Goal: Task Accomplishment & Management: Use online tool/utility

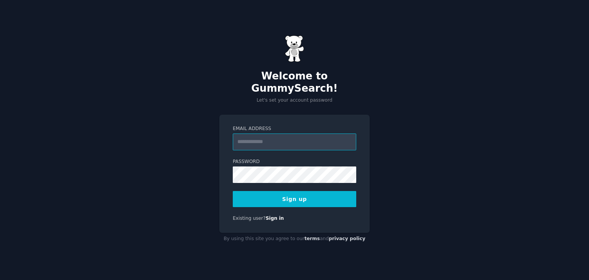
click at [271, 135] on input "Email Address" at bounding box center [294, 141] width 123 height 17
type input "**********"
click at [272, 194] on button "Sign up" at bounding box center [294, 199] width 123 height 16
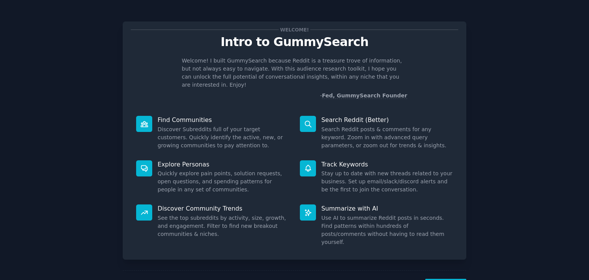
scroll to position [20, 0]
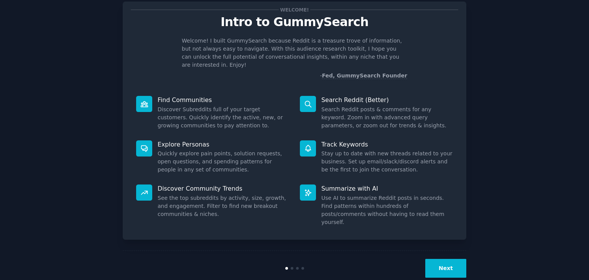
click at [451, 259] on button "Next" at bounding box center [445, 268] width 41 height 19
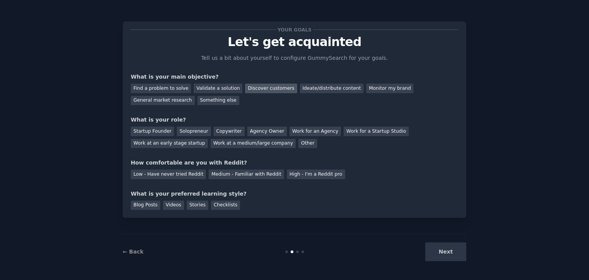
click at [251, 87] on div "Discover customers" at bounding box center [271, 89] width 52 height 10
click at [195, 96] on div "General market research" at bounding box center [163, 101] width 64 height 10
click at [178, 173] on div "Low - Have never tried Reddit" at bounding box center [168, 174] width 75 height 10
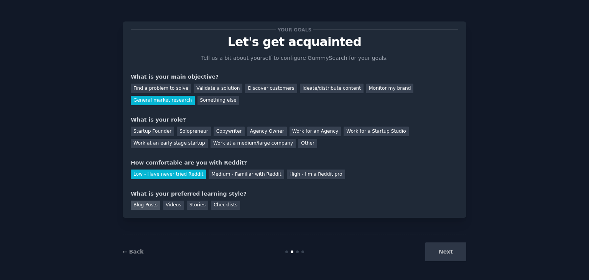
click at [143, 207] on div "Blog Posts" at bounding box center [146, 206] width 30 height 10
click at [215, 204] on div "Checklists" at bounding box center [225, 206] width 29 height 10
click at [144, 206] on div "Blog Posts" at bounding box center [146, 206] width 30 height 10
click at [164, 206] on div "Videos" at bounding box center [173, 206] width 21 height 10
click at [194, 207] on div "Stories" at bounding box center [197, 206] width 21 height 10
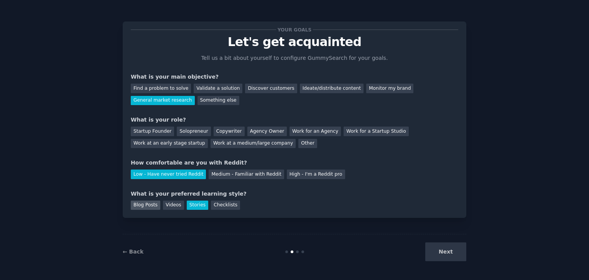
click at [145, 204] on div "Blog Posts" at bounding box center [146, 206] width 30 height 10
click at [442, 255] on div "Next" at bounding box center [409, 251] width 115 height 19
click at [447, 255] on div "Next" at bounding box center [409, 251] width 115 height 19
click at [210, 143] on div "Work at a medium/large company" at bounding box center [252, 144] width 85 height 10
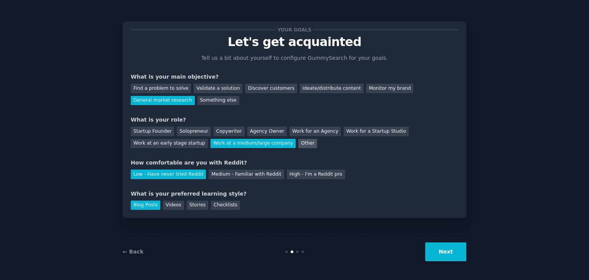
click at [298, 143] on div "Other" at bounding box center [307, 144] width 19 height 10
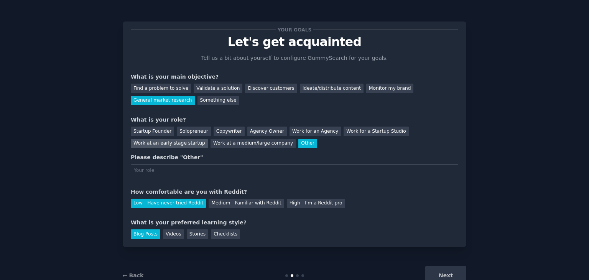
click at [208, 139] on div "Work at an early stage startup" at bounding box center [169, 144] width 77 height 10
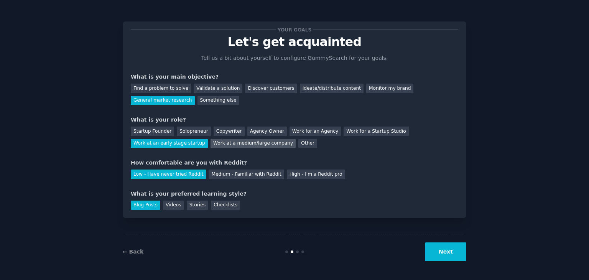
click at [210, 146] on div "Work at a medium/large company" at bounding box center [252, 144] width 85 height 10
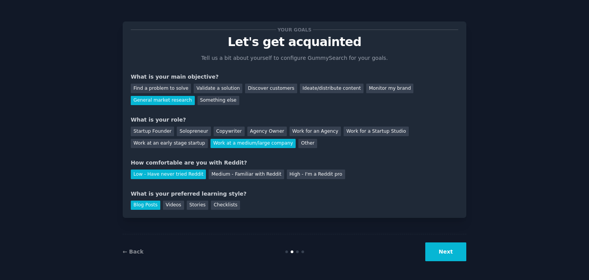
click at [440, 251] on button "Next" at bounding box center [445, 251] width 41 height 19
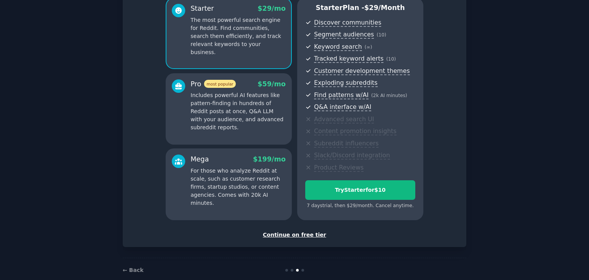
scroll to position [84, 0]
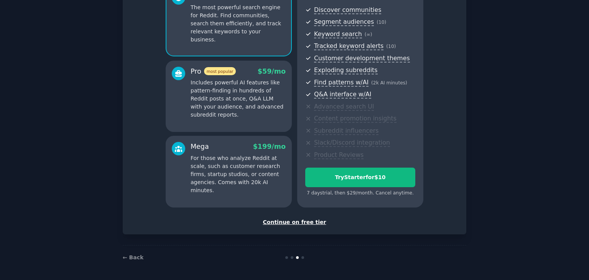
click at [292, 224] on div "Continue on free tier" at bounding box center [294, 222] width 327 height 8
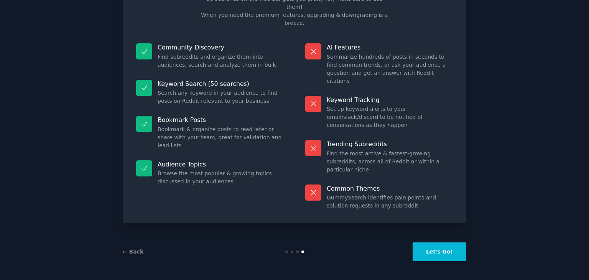
scroll to position [18, 0]
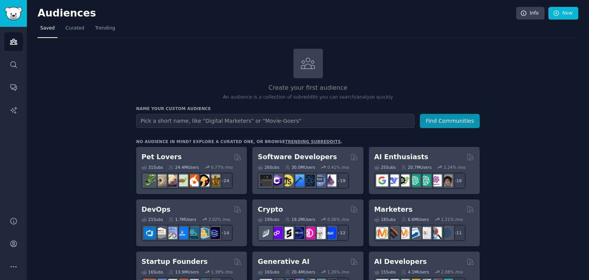
click at [284, 124] on input "text" at bounding box center [275, 121] width 278 height 14
type input "Solar monitoring and analytics SAAS"
click at [444, 123] on button "Find Communities" at bounding box center [450, 121] width 60 height 14
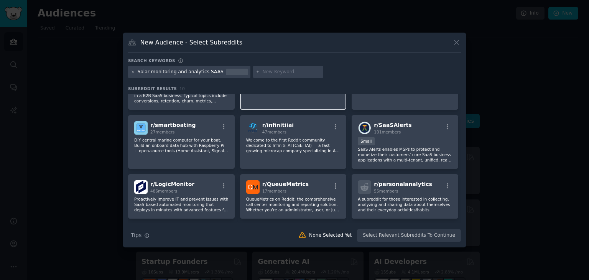
scroll to position [109, 0]
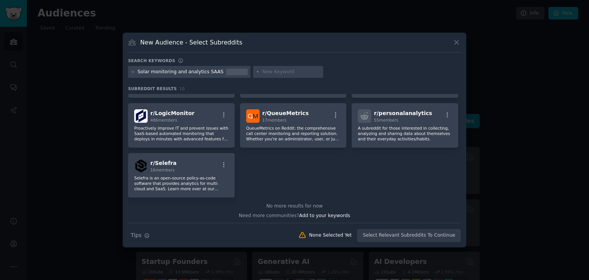
click at [212, 71] on div "Solar monitoring and analytics SAAS" at bounding box center [181, 72] width 86 height 7
click at [133, 70] on icon at bounding box center [133, 72] width 4 height 4
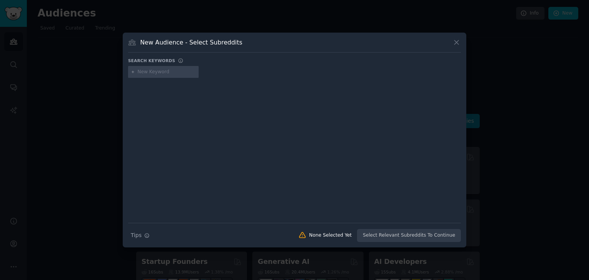
click at [166, 72] on input "text" at bounding box center [167, 72] width 58 height 7
type input "Solar monitoring and analytics"
click at [133, 72] on icon at bounding box center [133, 72] width 2 height 2
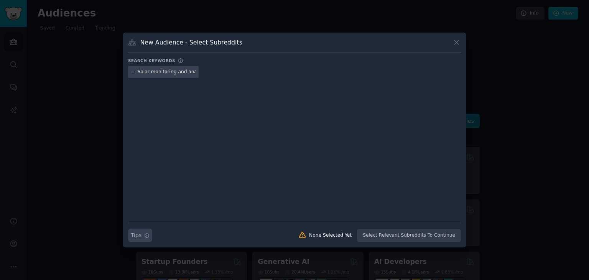
click at [143, 235] on button "Search Tips Tips" at bounding box center [140, 234] width 24 height 13
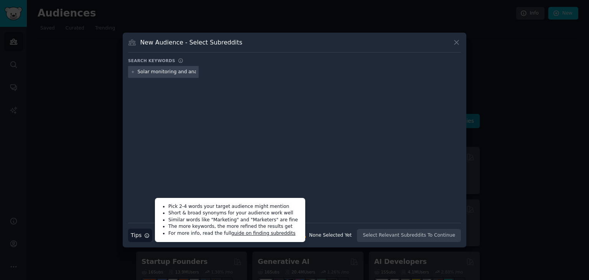
click at [306, 147] on div at bounding box center [294, 145] width 333 height 129
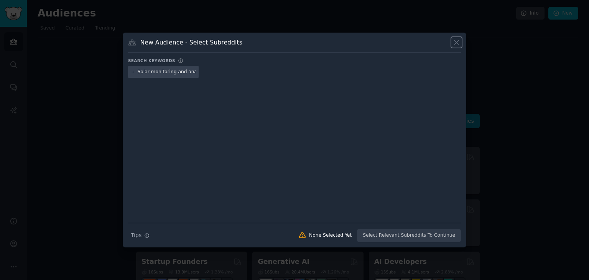
click at [454, 41] on icon at bounding box center [456, 42] width 8 height 8
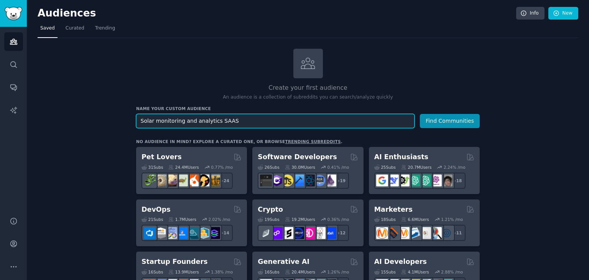
click at [288, 117] on input "Solar monitoring and analytics SAAS" at bounding box center [275, 121] width 278 height 14
drag, startPoint x: 253, startPoint y: 119, endPoint x: 212, endPoint y: 120, distance: 41.0
click at [212, 120] on input "Solar monitoring and analytics SAAS" at bounding box center [275, 121] width 278 height 14
type input "Solar monitoring and analytics"
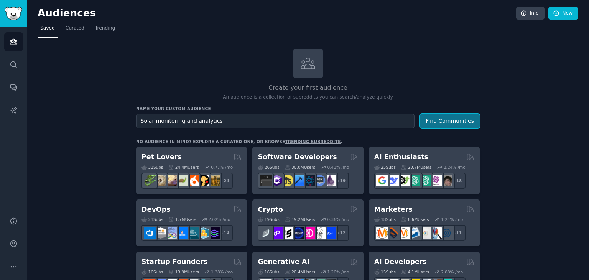
click at [445, 120] on button "Find Communities" at bounding box center [450, 121] width 60 height 14
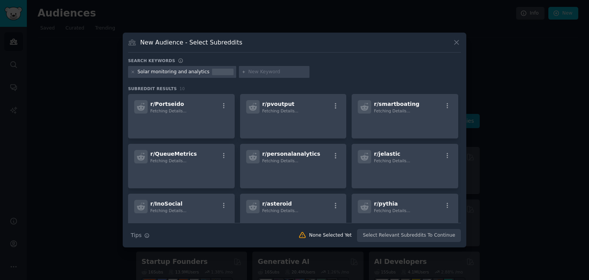
click at [248, 71] on input "text" at bounding box center [277, 72] width 58 height 7
click at [242, 73] on icon at bounding box center [244, 72] width 4 height 4
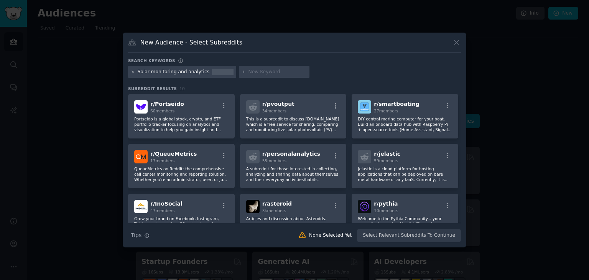
click at [248, 70] on input "text" at bounding box center [277, 72] width 58 height 7
type input "Energy asset management software"
click at [149, 71] on div "Solar monitoring and analytics" at bounding box center [174, 72] width 72 height 7
click at [149, 72] on div "Solar monitoring and analytics" at bounding box center [174, 72] width 72 height 7
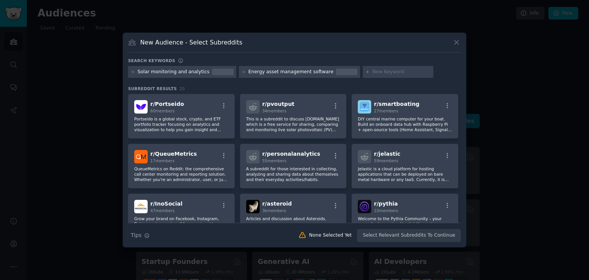
click at [214, 71] on div at bounding box center [222, 72] width 21 height 7
click at [212, 71] on div at bounding box center [222, 72] width 21 height 7
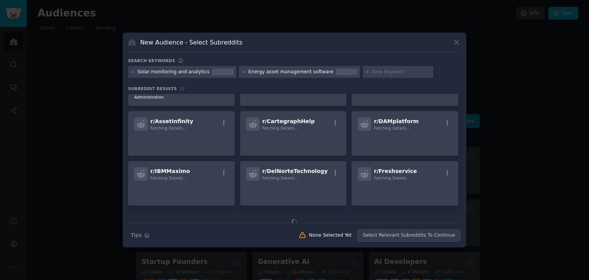
scroll to position [204, 0]
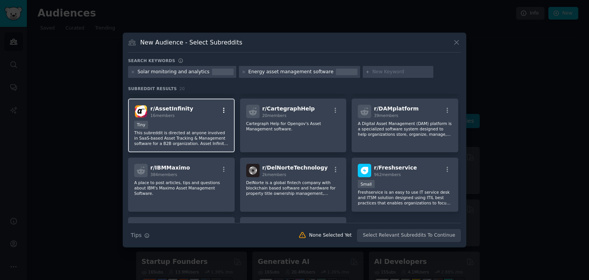
click at [220, 107] on icon "button" at bounding box center [223, 110] width 7 height 7
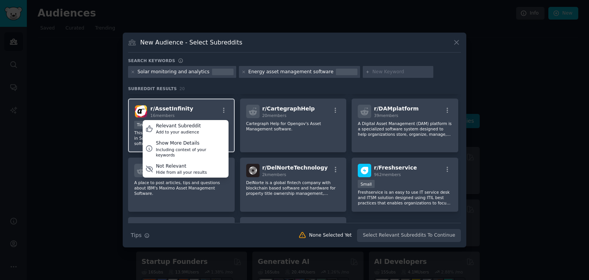
drag, startPoint x: 161, startPoint y: 105, endPoint x: 156, endPoint y: 107, distance: 5.3
click at [156, 107] on span "r/ AssetInfinity" at bounding box center [171, 108] width 43 height 6
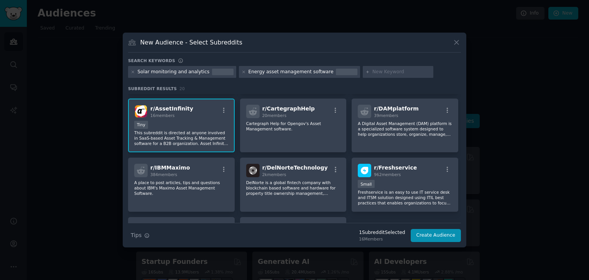
click at [160, 114] on span "16 members" at bounding box center [162, 115] width 24 height 5
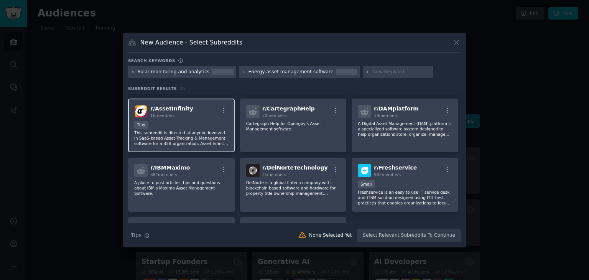
click at [163, 130] on p "This subreddit is directed at anyone involved in SaaS-based Asset Tracking & Ma…" at bounding box center [181, 138] width 94 height 16
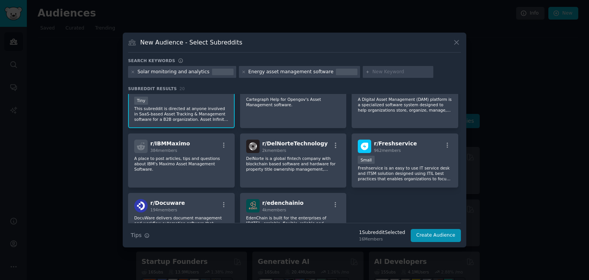
scroll to position [152, 0]
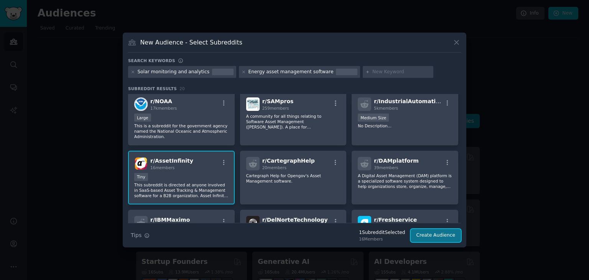
click at [433, 235] on button "Create Audience" at bounding box center [436, 235] width 51 height 13
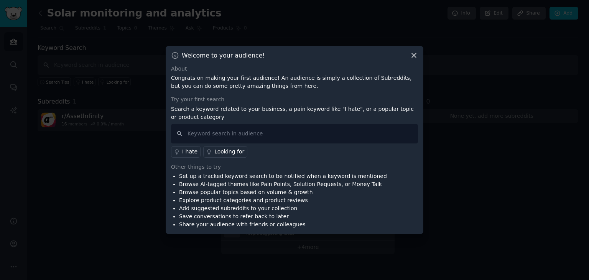
click at [413, 53] on icon at bounding box center [414, 55] width 8 height 8
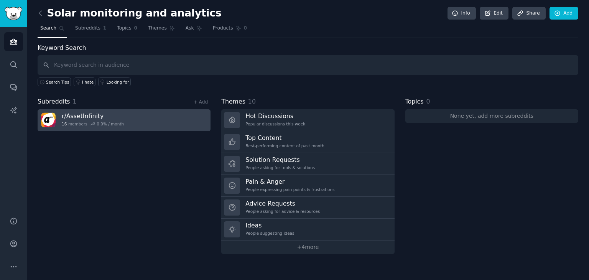
click at [58, 118] on link "r/ AssetInfinity 16 members 0.0 % / month" at bounding box center [124, 120] width 173 height 22
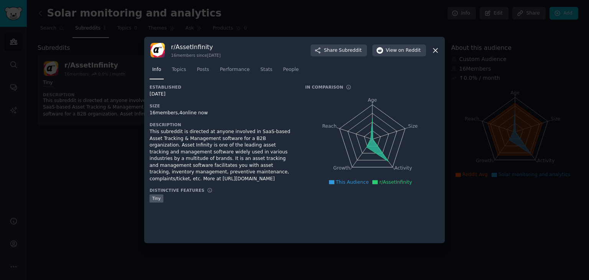
click at [437, 52] on icon at bounding box center [435, 50] width 4 height 4
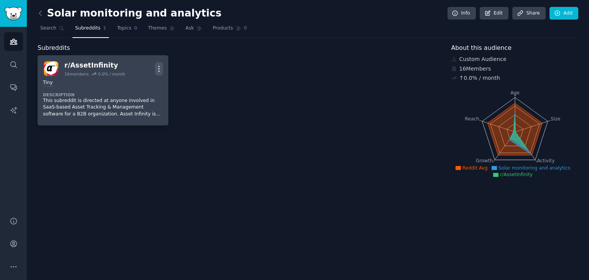
click at [158, 68] on icon "button" at bounding box center [159, 69] width 8 height 8
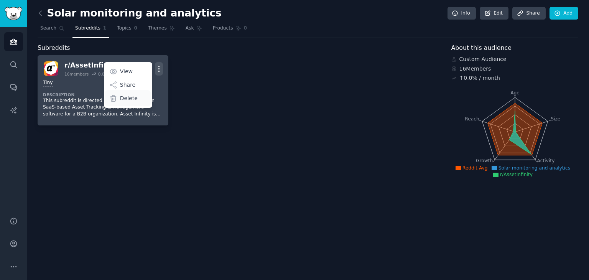
click at [123, 98] on p "Delete" at bounding box center [129, 98] width 18 height 8
